Goal: Find specific page/section: Find specific page/section

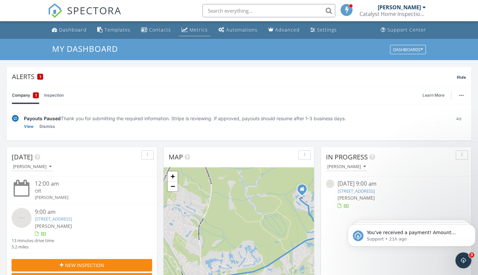
click at [195, 31] on div "Metrics" at bounding box center [199, 30] width 18 height 6
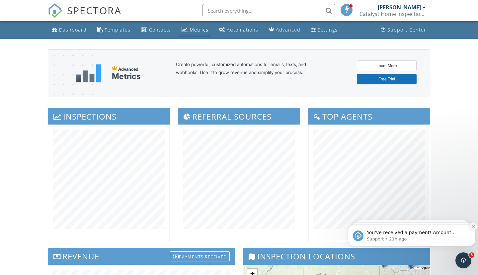
click at [471, 228] on button "Dismiss notification" at bounding box center [473, 226] width 9 height 9
click at [471, 228] on button "Dismiss notification" at bounding box center [473, 226] width 7 height 7
click at [471, 229] on button "Dismiss notification" at bounding box center [473, 226] width 9 height 9
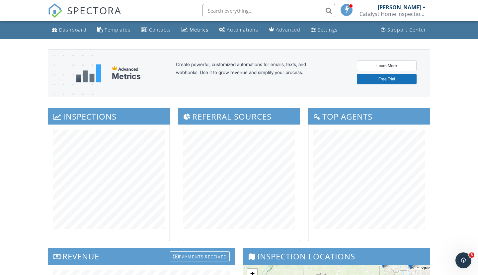
click at [66, 31] on div "Dashboard" at bounding box center [73, 30] width 28 height 6
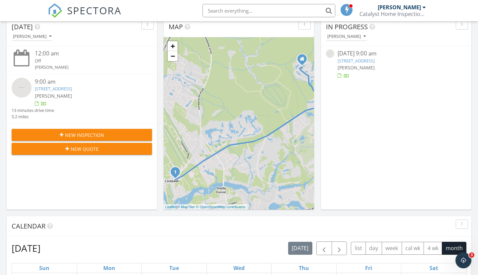
click at [375, 61] on link "1238 E Heyworth Lane, Calabash, NC 28467" at bounding box center [356, 61] width 37 height 6
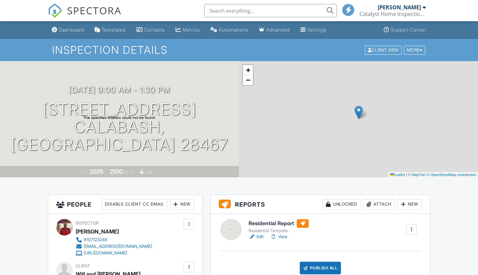
scroll to position [137, 0]
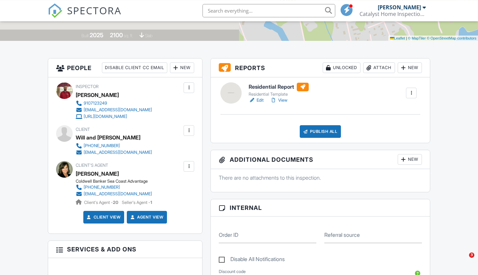
click at [259, 101] on link "Edit" at bounding box center [256, 100] width 15 height 7
